Goal: Task Accomplishment & Management: Use online tool/utility

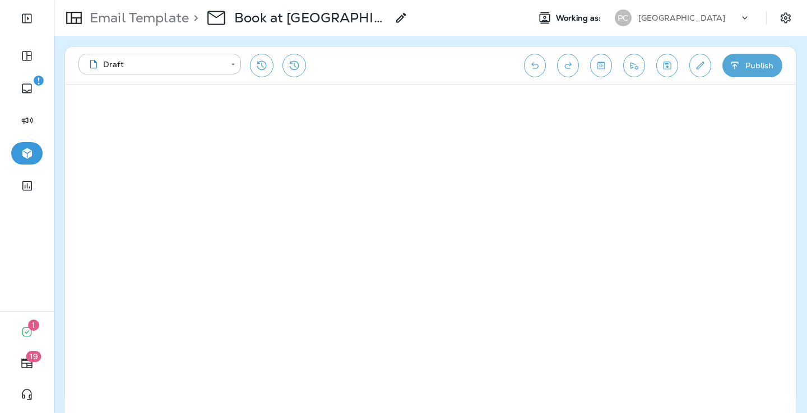
click at [331, 73] on div "**********" at bounding box center [295, 66] width 434 height 24
